Goal: Find specific page/section: Find specific page/section

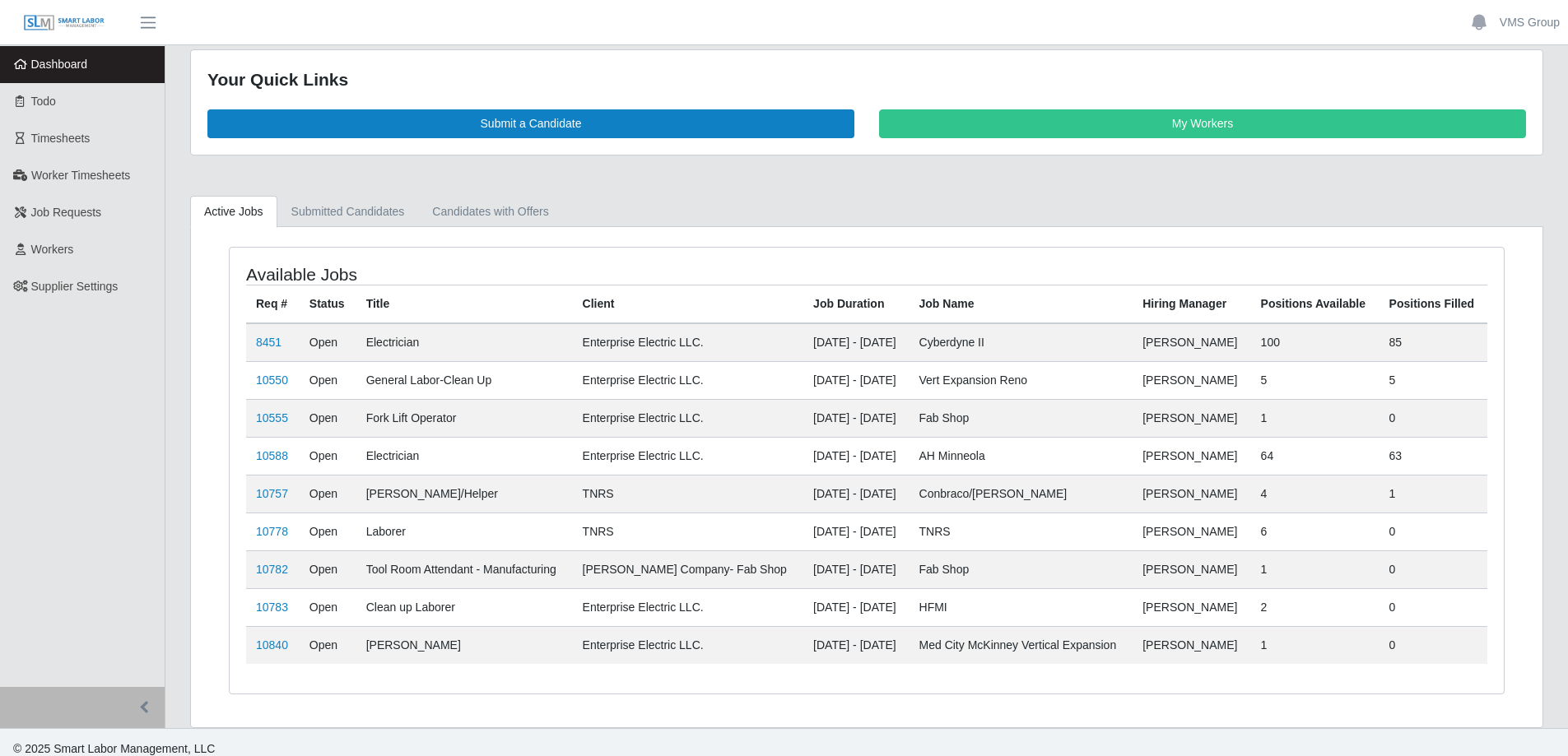
scroll to position [30, 0]
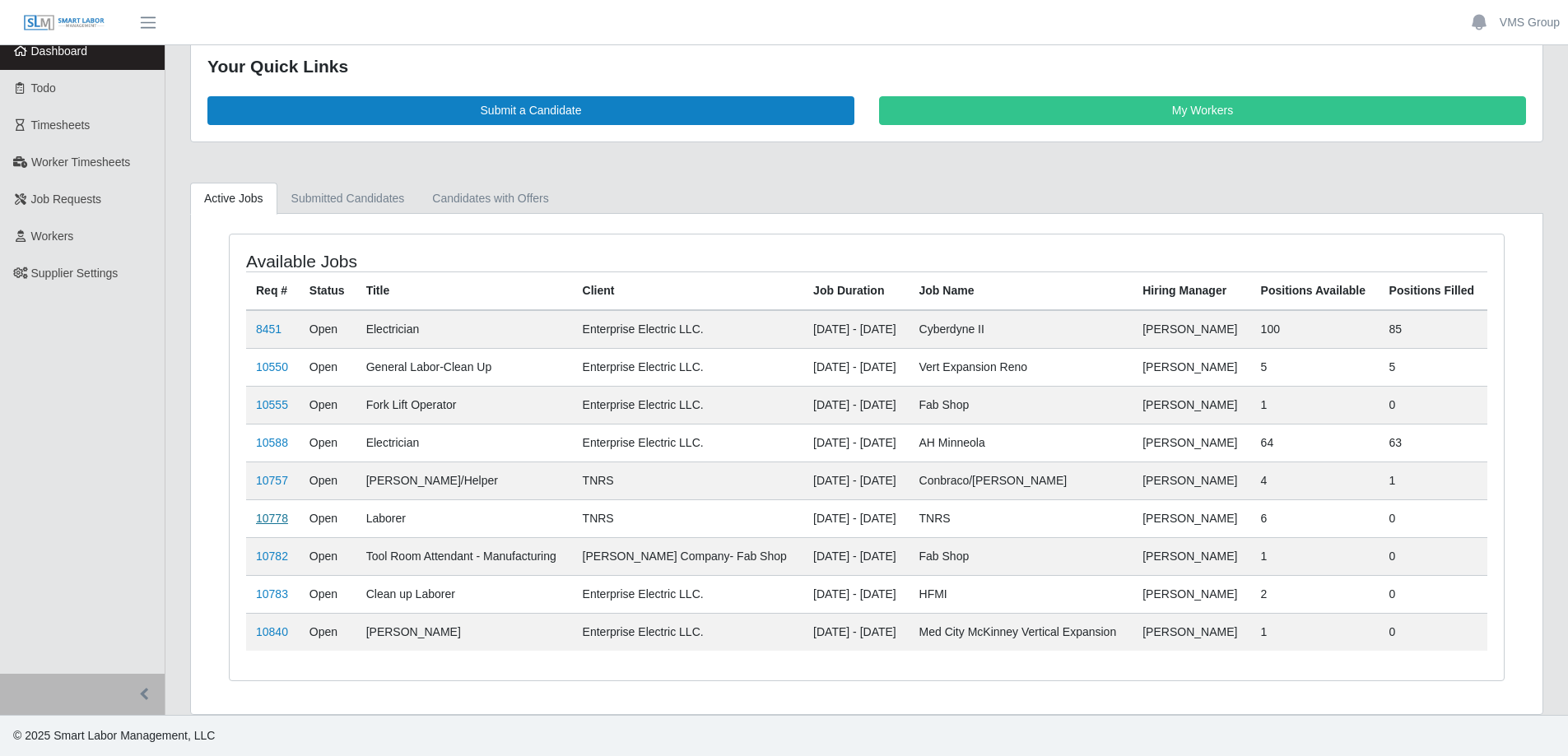
click at [278, 520] on link "10778" at bounding box center [271, 519] width 32 height 13
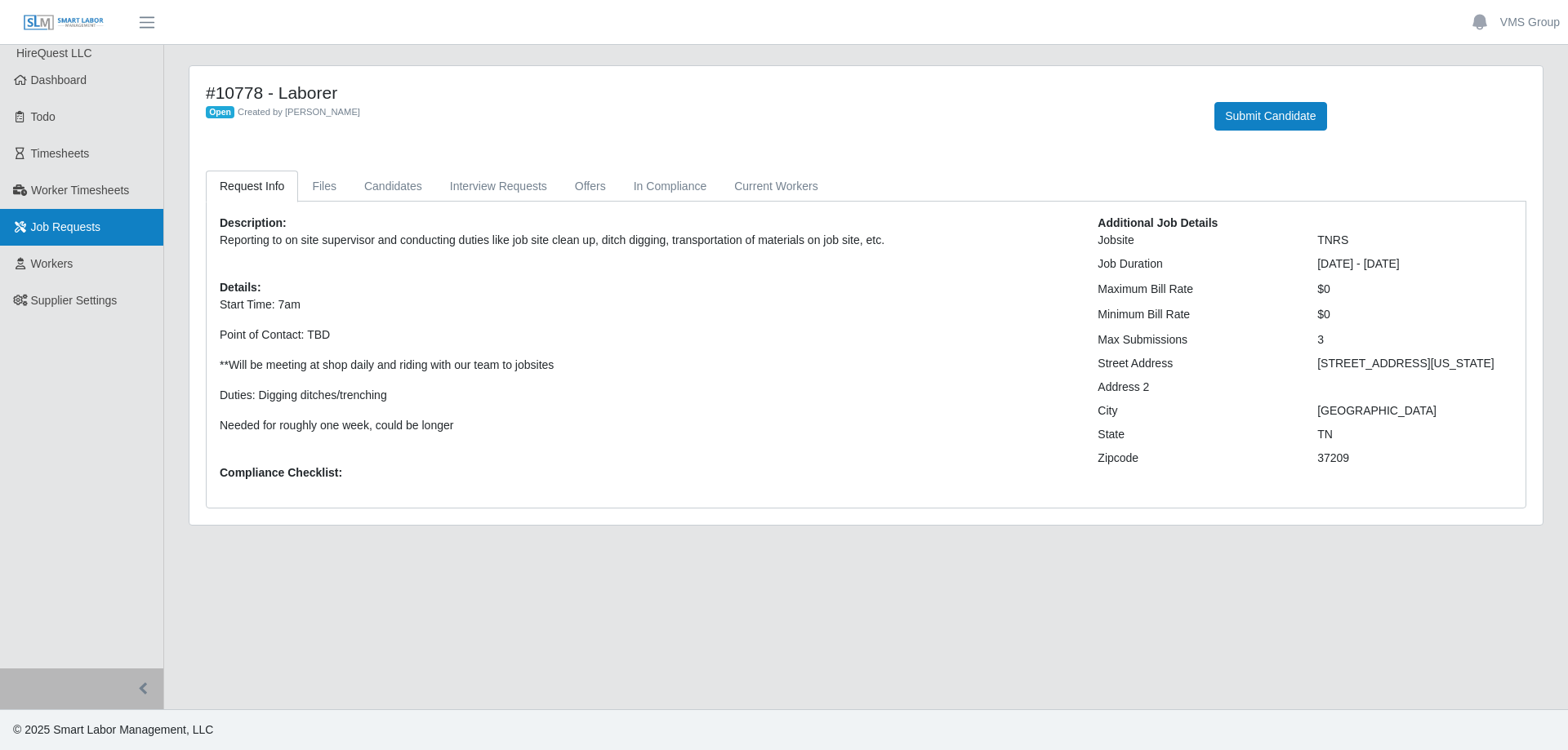
click at [56, 225] on span "Job Requests" at bounding box center [67, 227] width 71 height 13
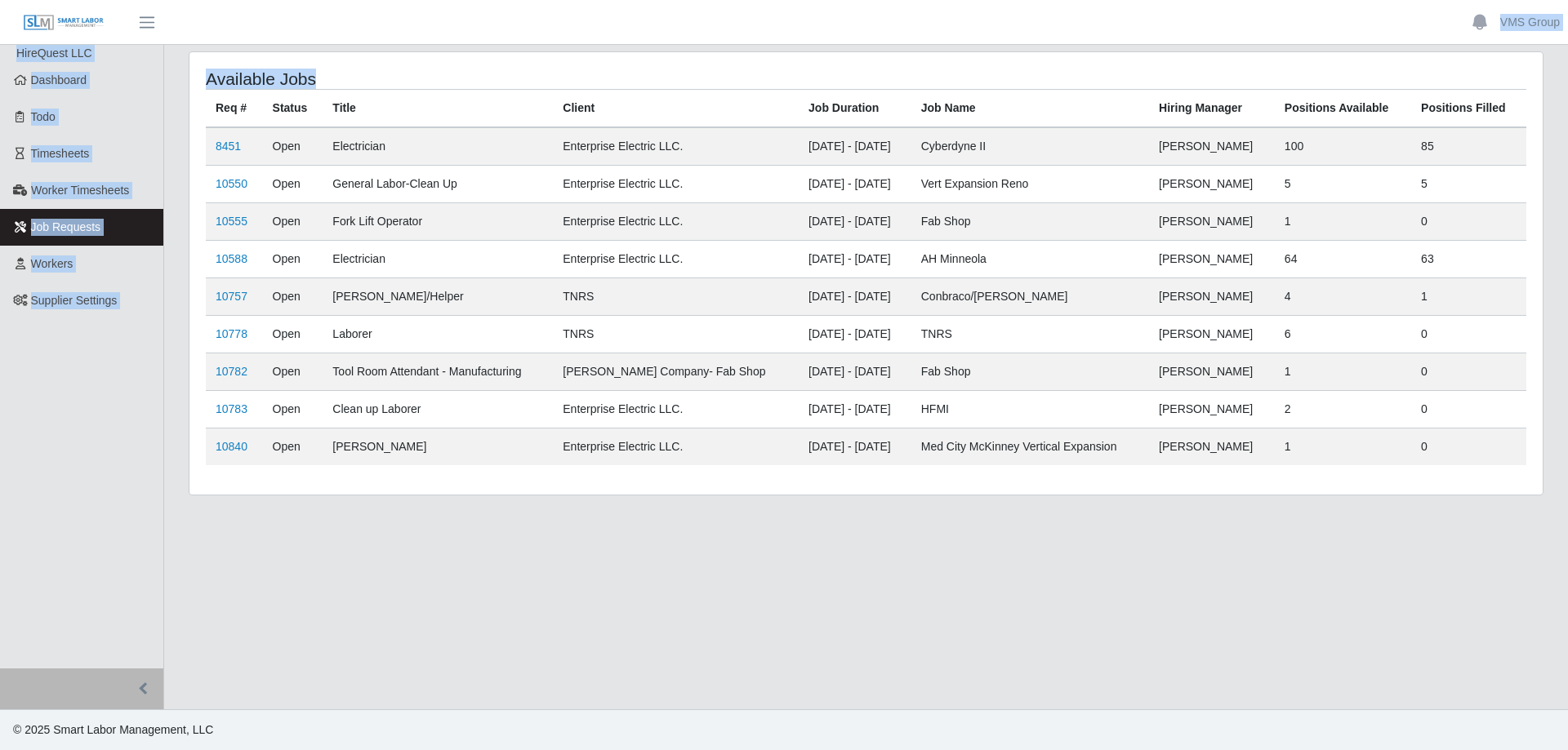
drag, startPoint x: 423, startPoint y: 503, endPoint x: 441, endPoint y: 410, distance: 94.7
click at [234, 155] on main "Available Jobs Req # Status Title Client Job Duration Job Name Hiring Manager P…" at bounding box center [865, 376] width 1403 height 664
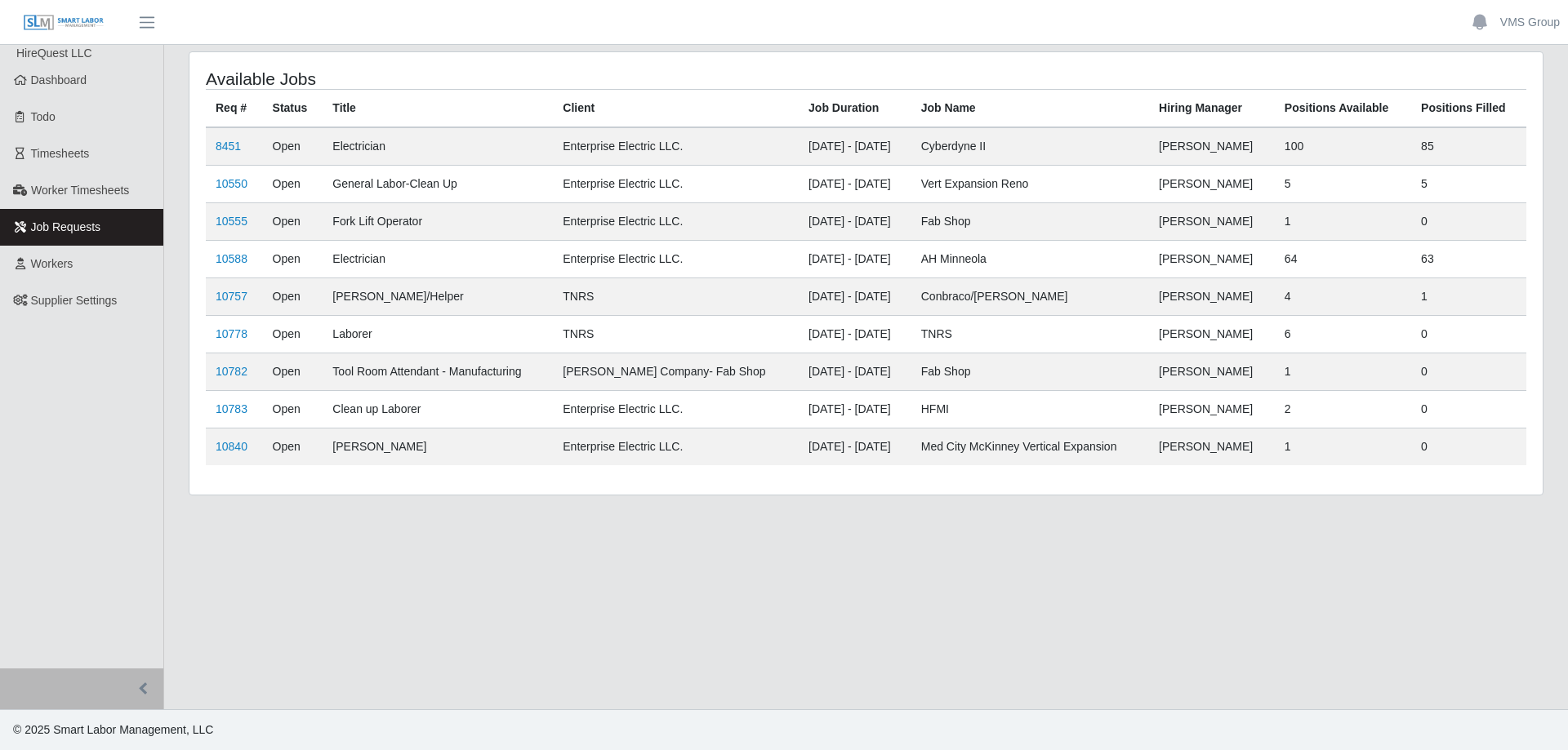
click at [731, 710] on footer "© 2025 Smart Labor Management, LLC" at bounding box center [784, 729] width 1568 height 41
